Goal: Task Accomplishment & Management: Use online tool/utility

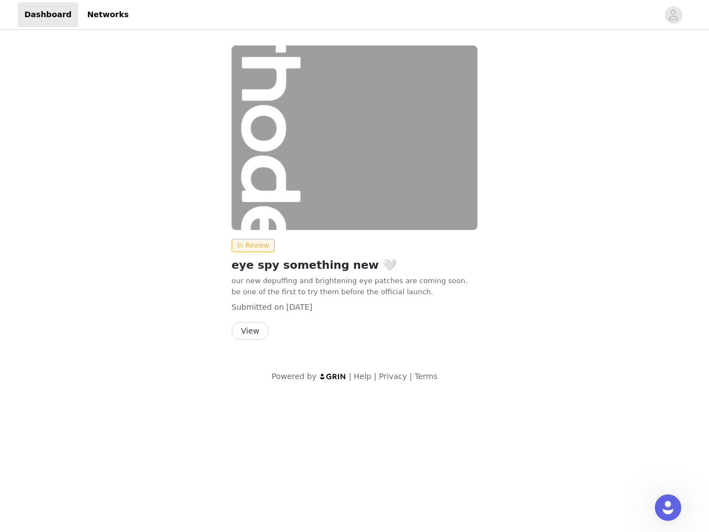
click at [355, 198] on img at bounding box center [355, 137] width 246 height 185
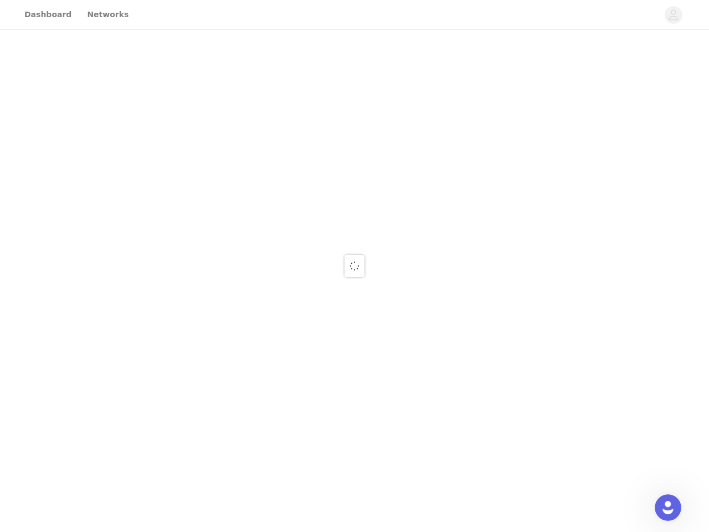
click at [674, 15] on div at bounding box center [354, 266] width 709 height 532
click at [355, 137] on div at bounding box center [354, 266] width 709 height 532
click at [251, 245] on div at bounding box center [354, 266] width 709 height 532
